Goal: Task Accomplishment & Management: Complete application form

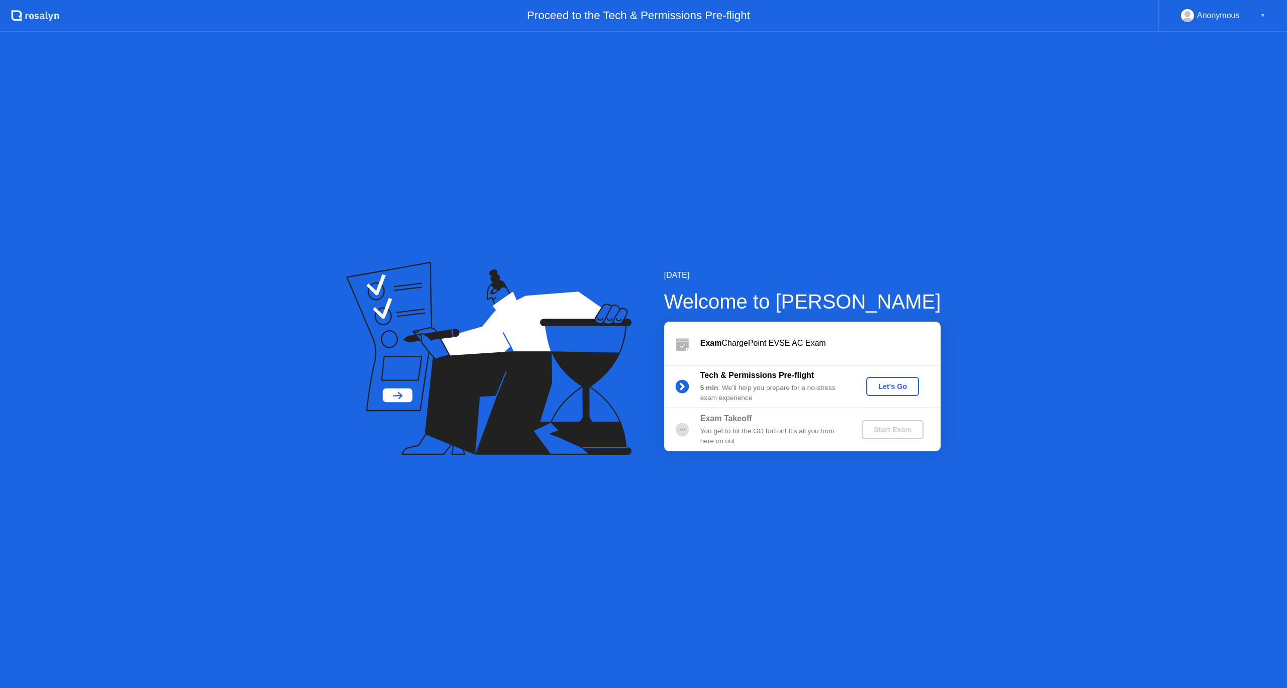
click at [904, 392] on button "Let's Go" at bounding box center [892, 386] width 53 height 19
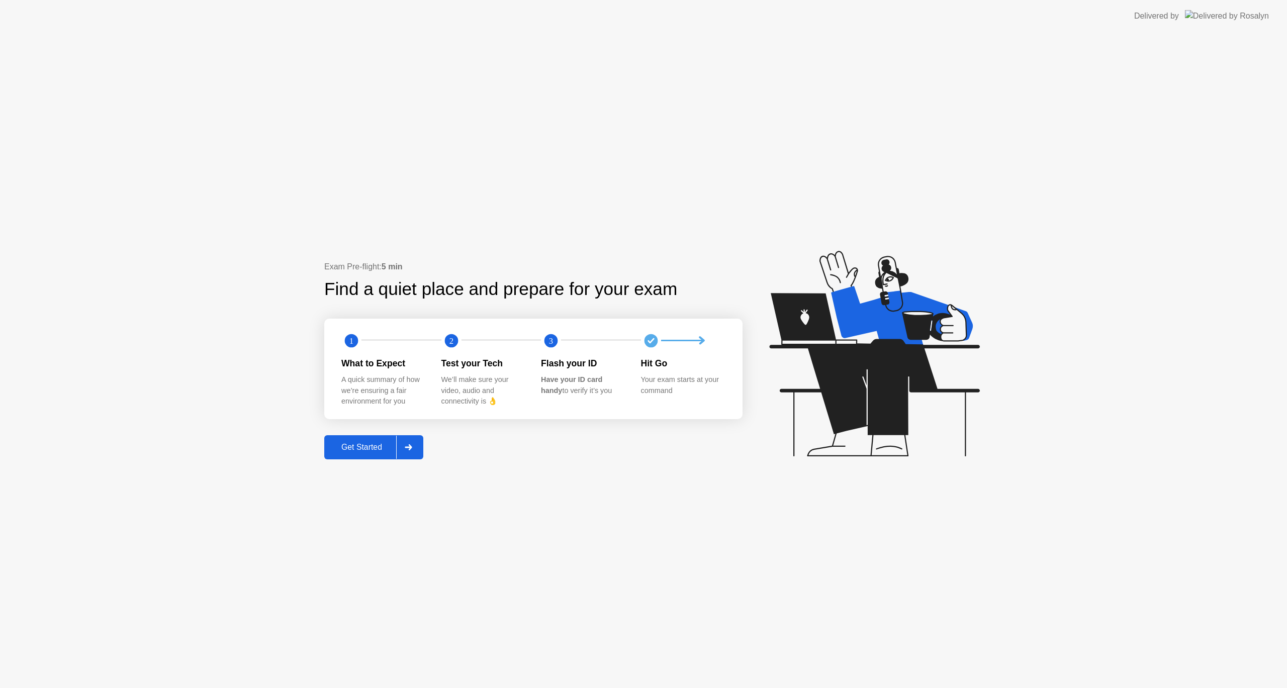
click at [360, 447] on div "Get Started" at bounding box center [361, 447] width 69 height 9
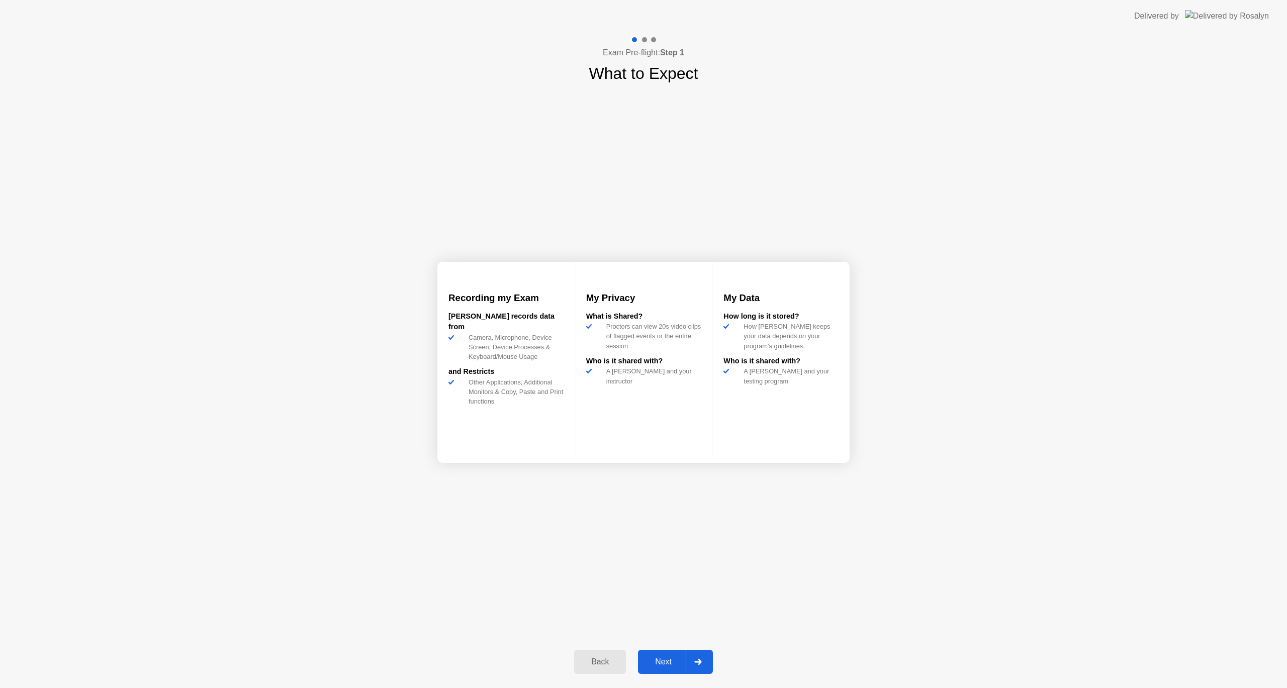
click at [680, 657] on div "Next" at bounding box center [663, 661] width 45 height 9
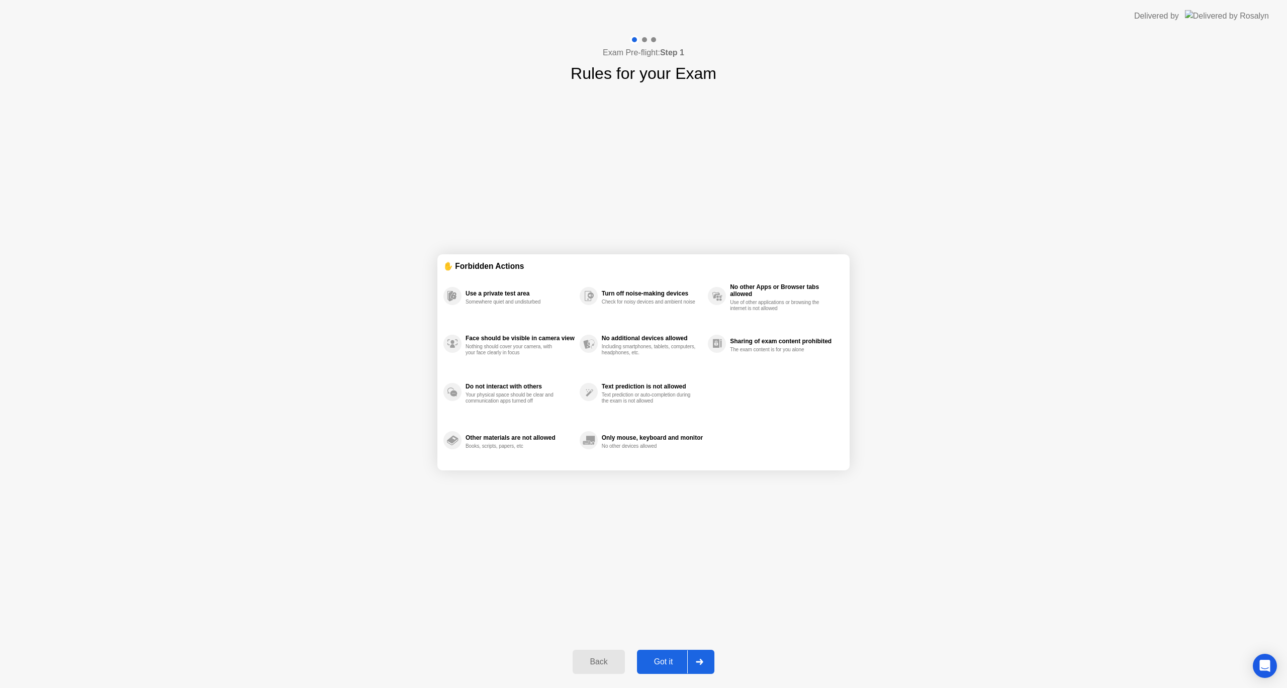
click at [670, 663] on div "Got it" at bounding box center [663, 661] width 47 height 9
select select "**********"
select select "*******"
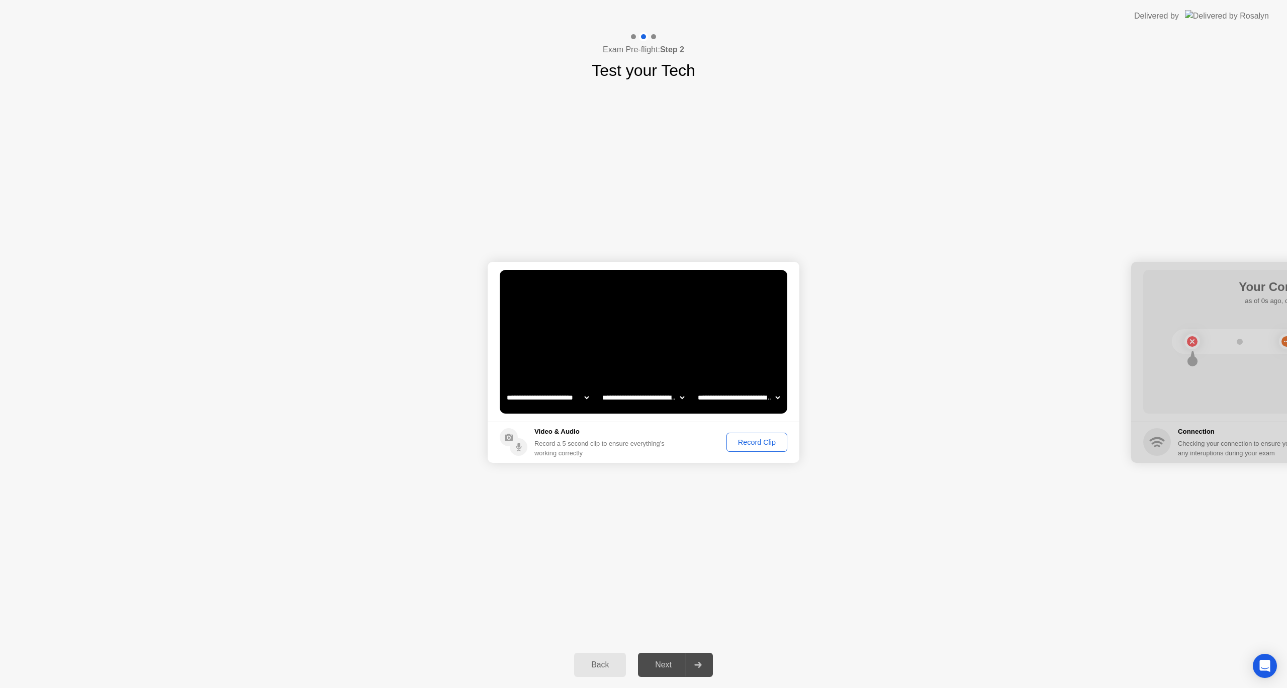
click at [755, 446] on div "Record Clip" at bounding box center [757, 442] width 54 height 8
drag, startPoint x: 700, startPoint y: 441, endPoint x: 705, endPoint y: 447, distance: 8.2
click at [700, 442] on div "Replay Clip" at bounding box center [701, 442] width 65 height 8
click at [673, 661] on div "Next" at bounding box center [663, 665] width 45 height 9
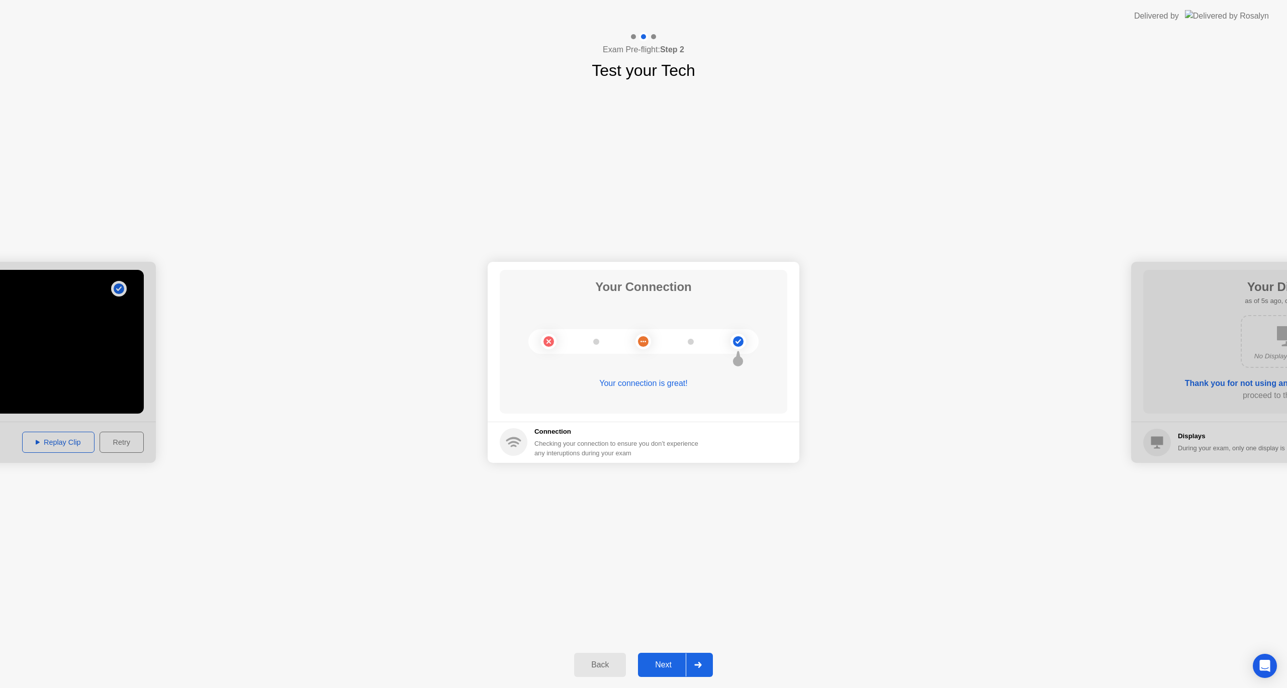
drag, startPoint x: 669, startPoint y: 669, endPoint x: 654, endPoint y: 666, distance: 14.8
click at [665, 669] on div "Next" at bounding box center [663, 665] width 45 height 9
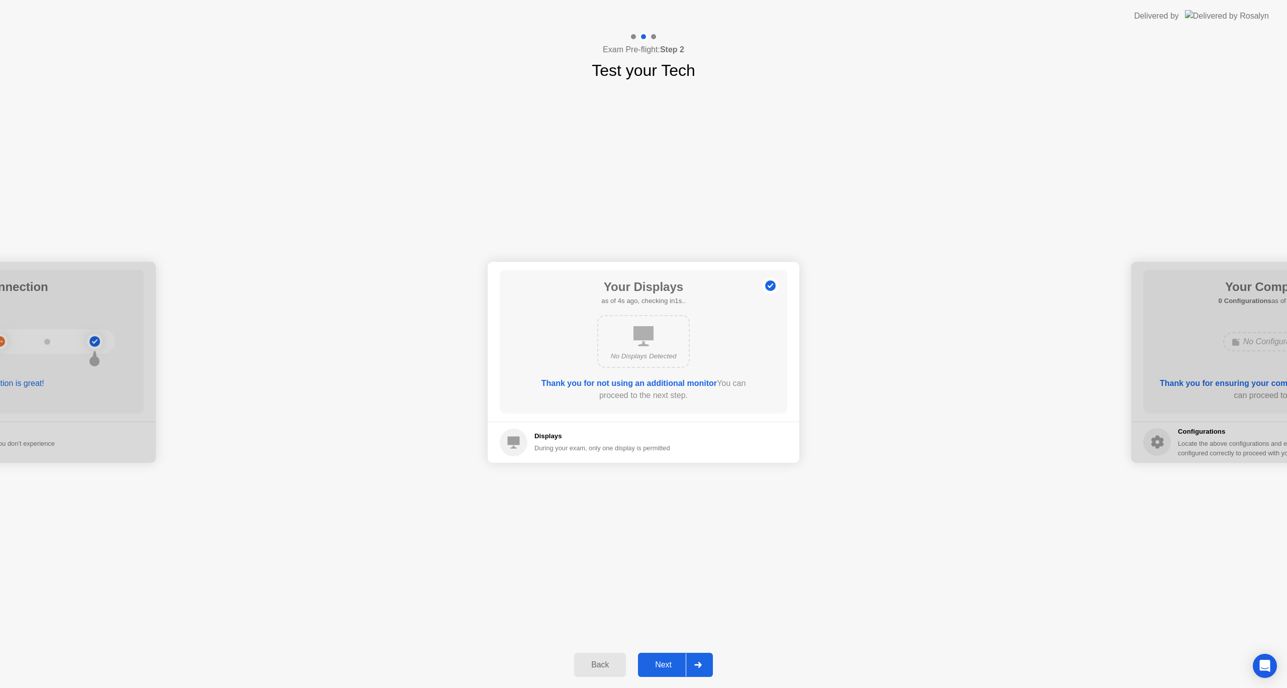
click at [666, 657] on button "Next" at bounding box center [675, 665] width 75 height 24
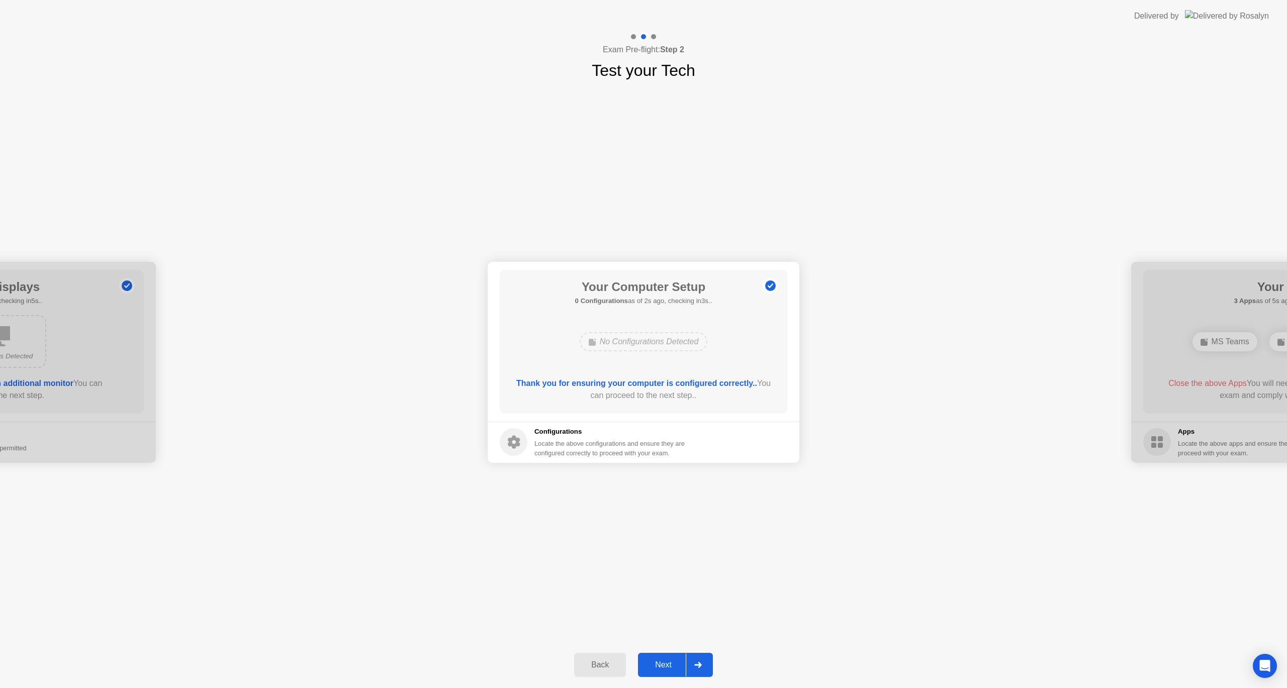
click at [658, 664] on div "Next" at bounding box center [663, 665] width 45 height 9
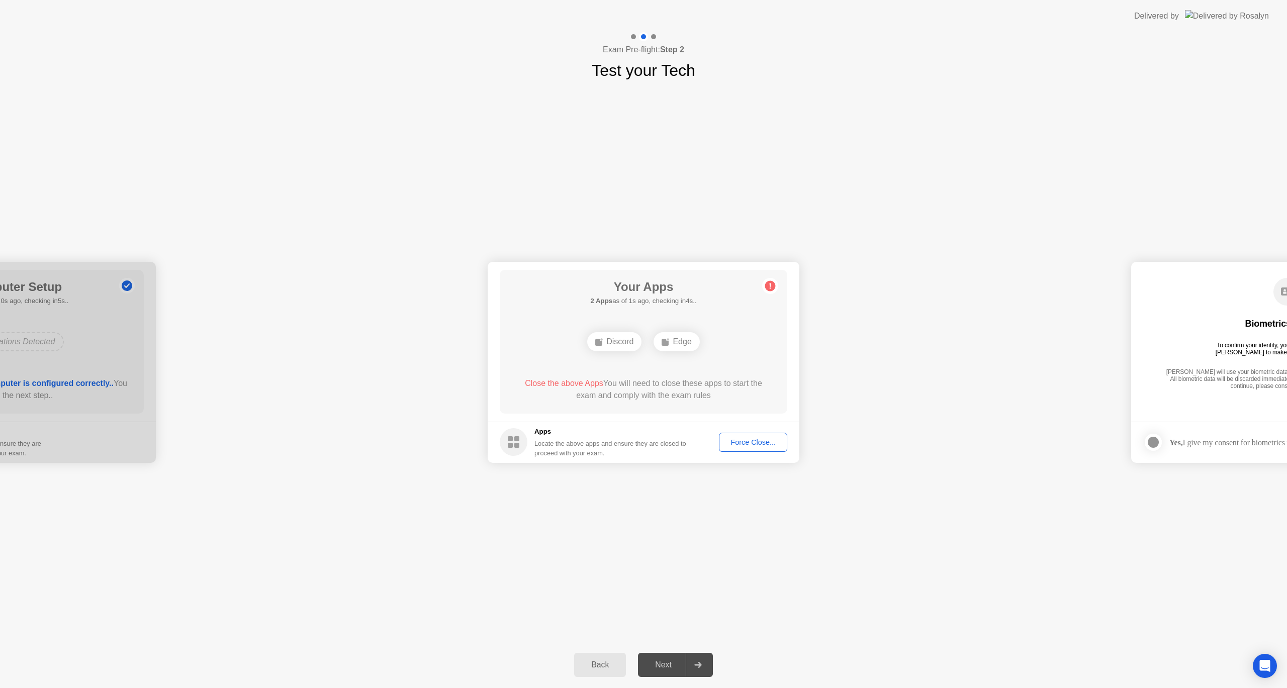
click at [824, 590] on div "**********" at bounding box center [643, 361] width 1287 height 559
click at [750, 443] on div "Force Close..." at bounding box center [752, 442] width 61 height 8
click at [786, 499] on div "**********" at bounding box center [643, 361] width 1287 height 559
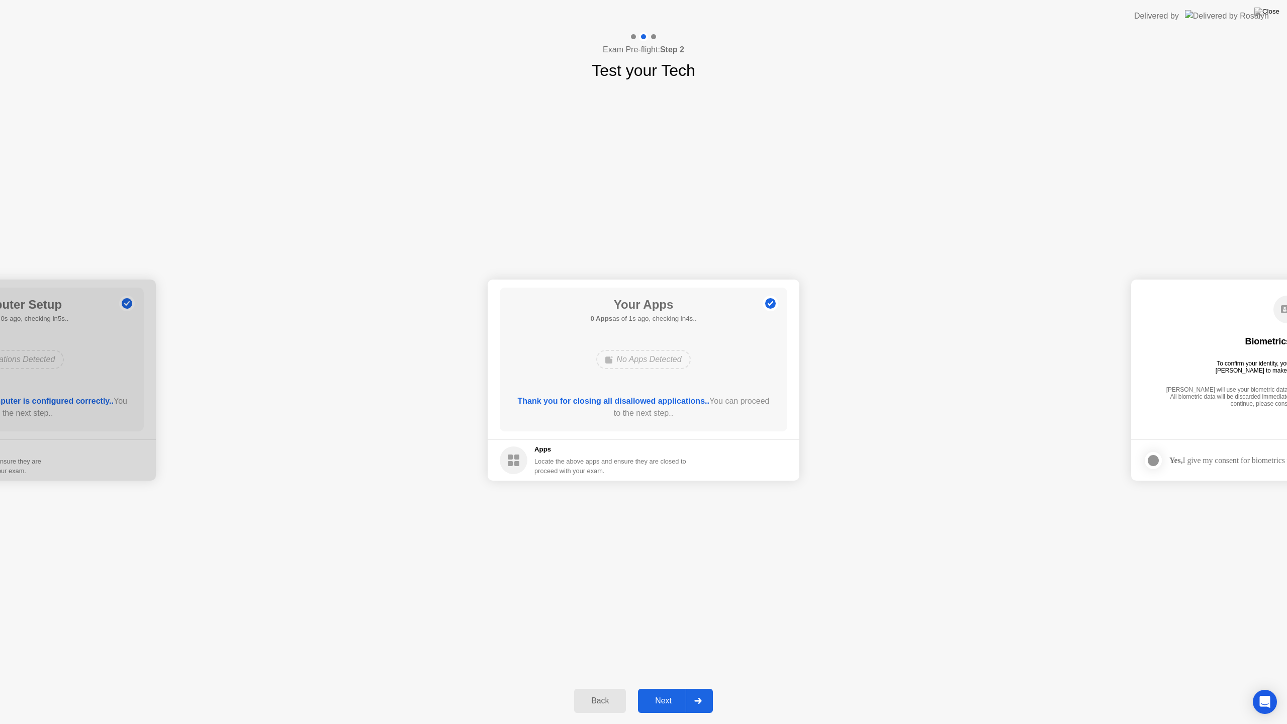
click at [675, 688] on div "Next" at bounding box center [663, 700] width 45 height 9
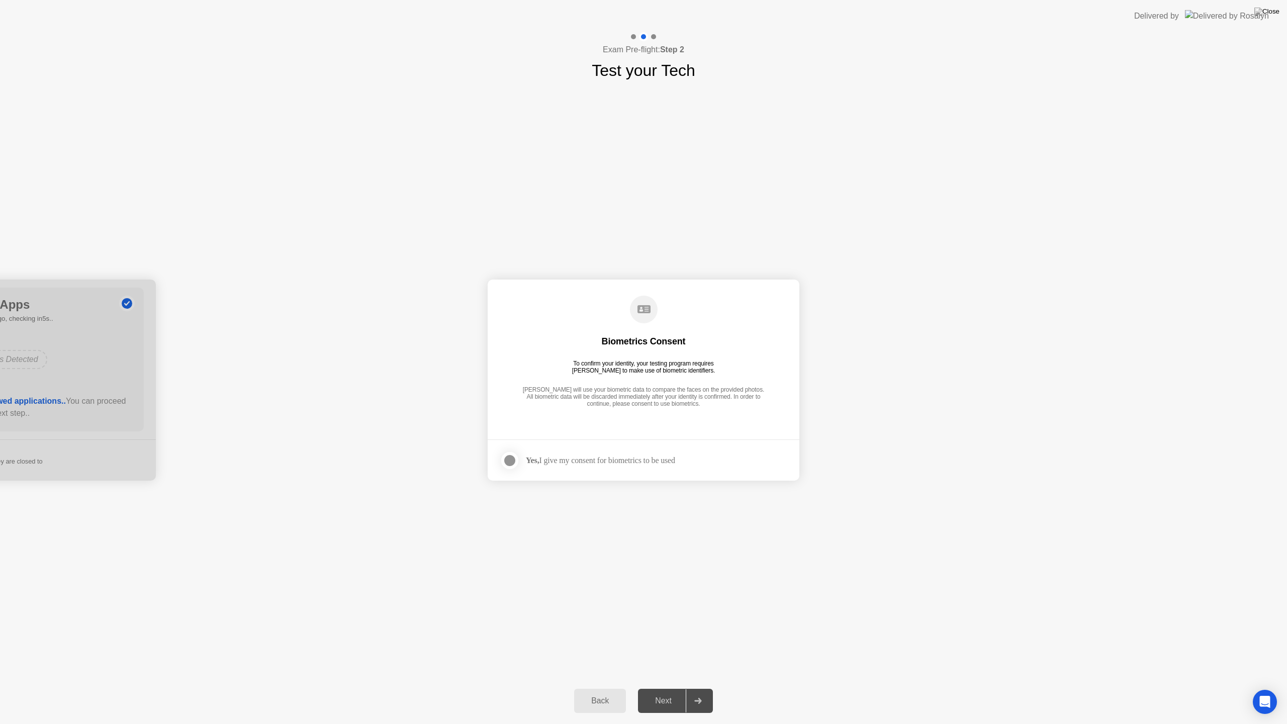
click at [514, 454] on div at bounding box center [510, 460] width 12 height 12
click at [667, 688] on button "Next" at bounding box center [675, 701] width 75 height 24
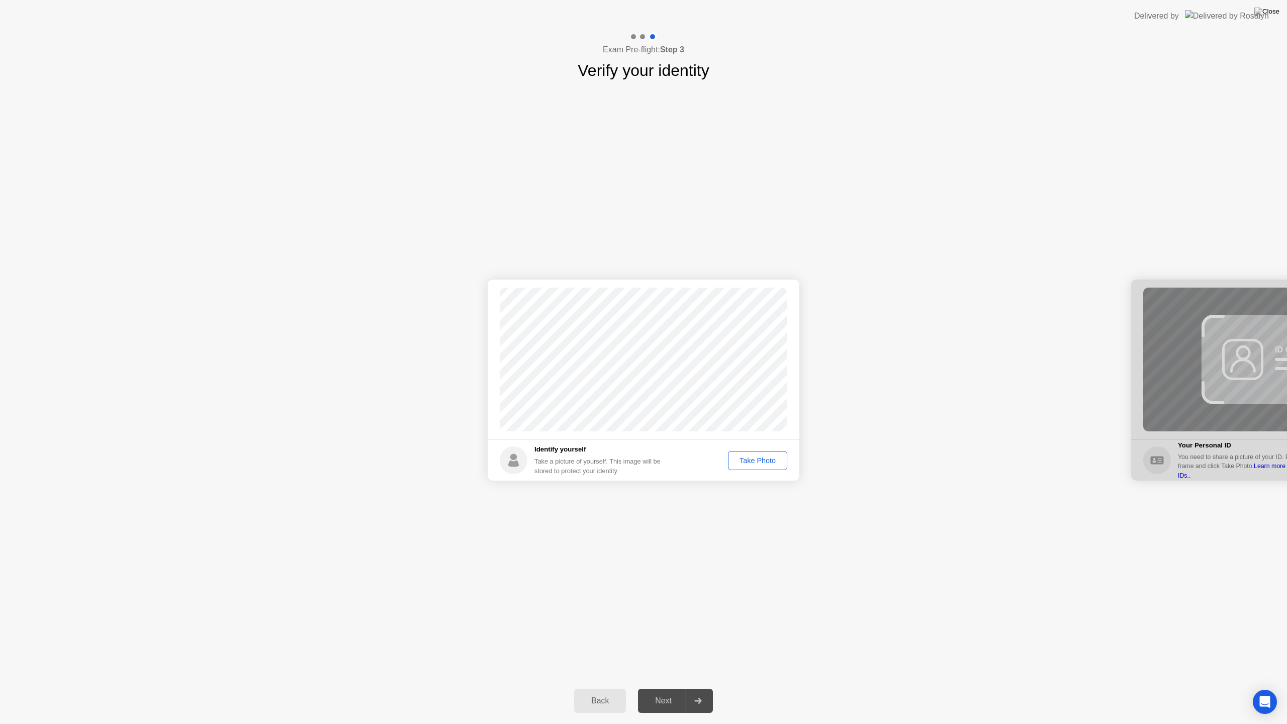
click at [741, 463] on div "Take Photo" at bounding box center [757, 460] width 52 height 8
click at [668, 688] on div "Next" at bounding box center [663, 700] width 45 height 9
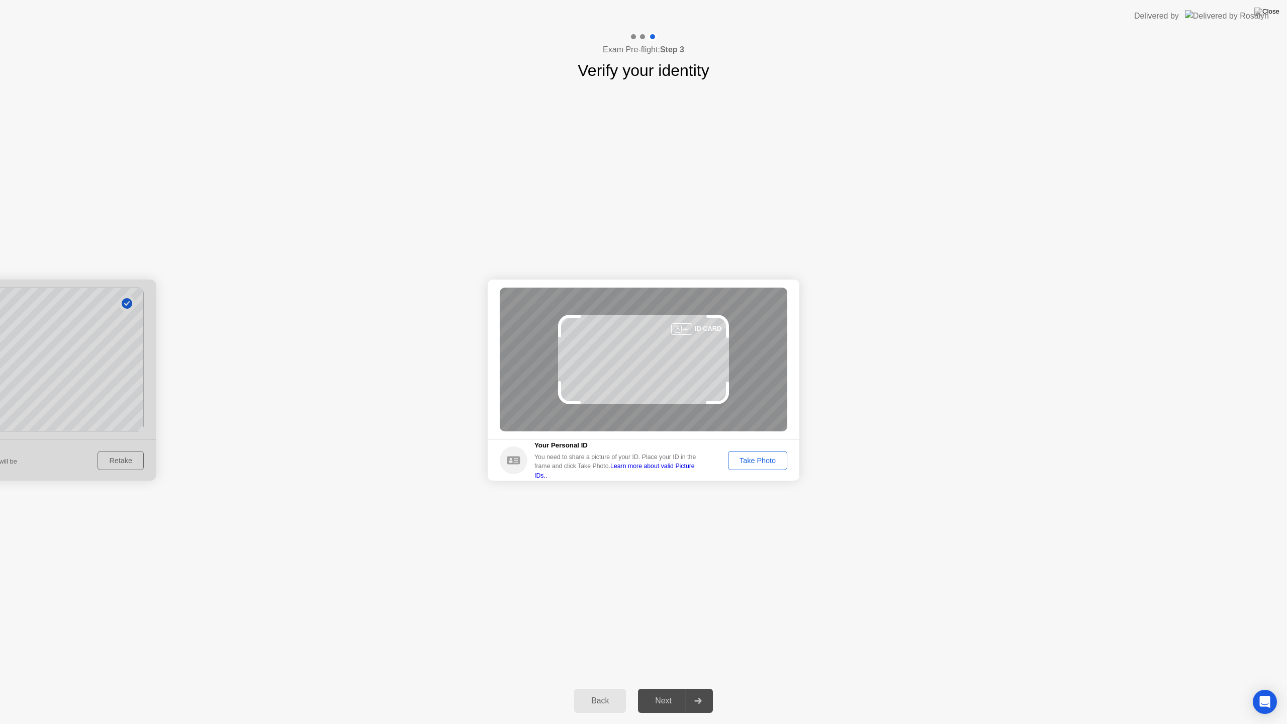
click at [756, 463] on div "Take Photo" at bounding box center [757, 460] width 52 height 8
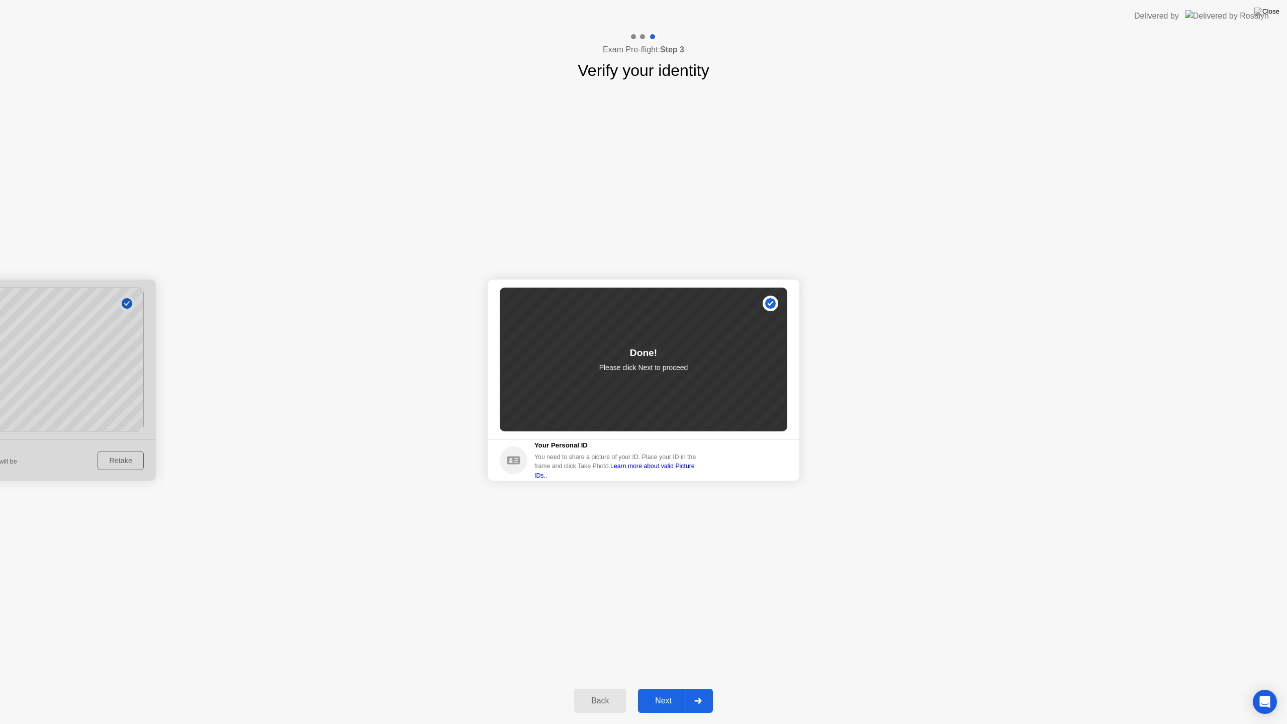
click at [663, 688] on div "Next" at bounding box center [663, 700] width 45 height 9
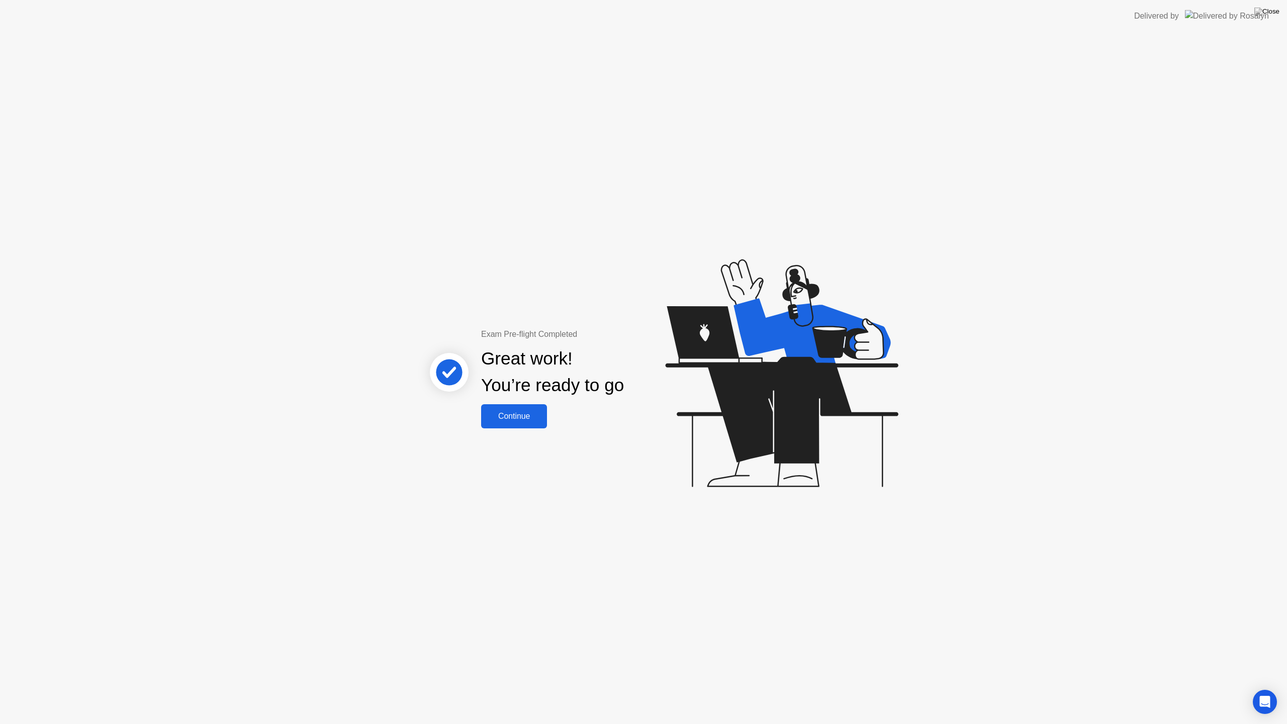
click at [540, 423] on button "Continue" at bounding box center [514, 416] width 66 height 24
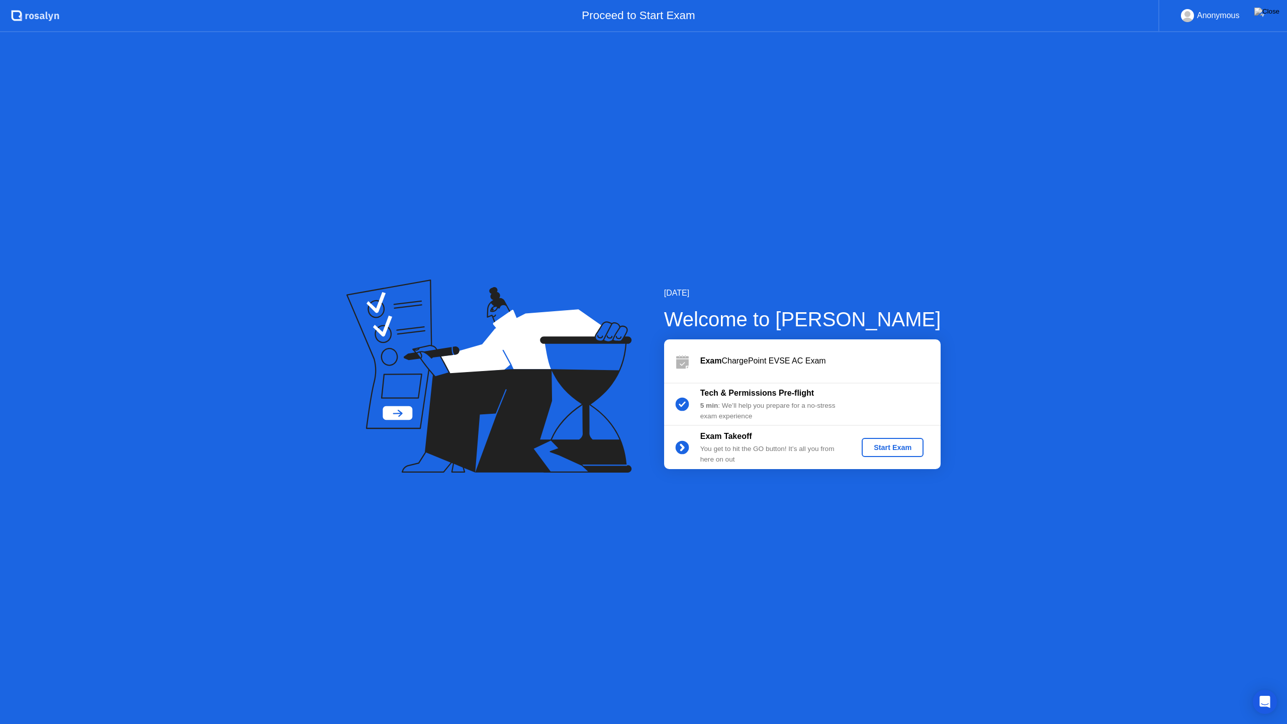
click at [883, 448] on div "Start Exam" at bounding box center [893, 447] width 54 height 8
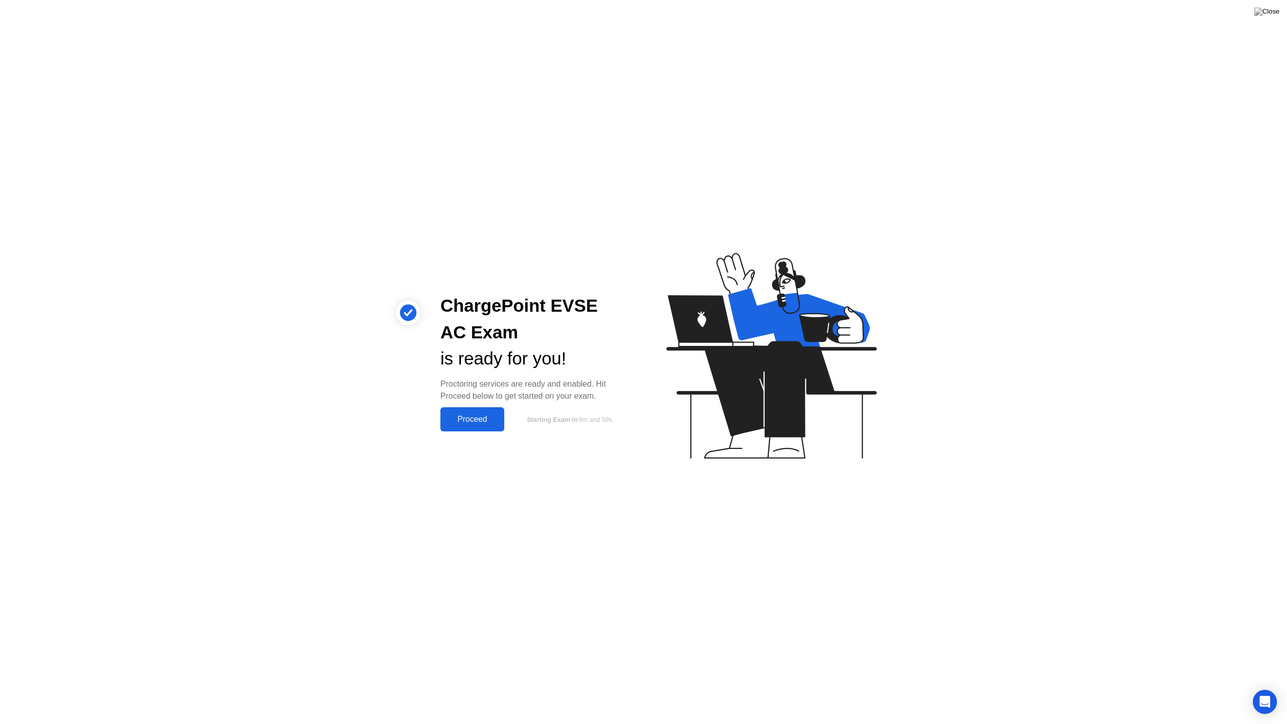
click at [456, 416] on div "Proceed" at bounding box center [472, 419] width 58 height 9
